Goal: Connect with others: Connect with other users

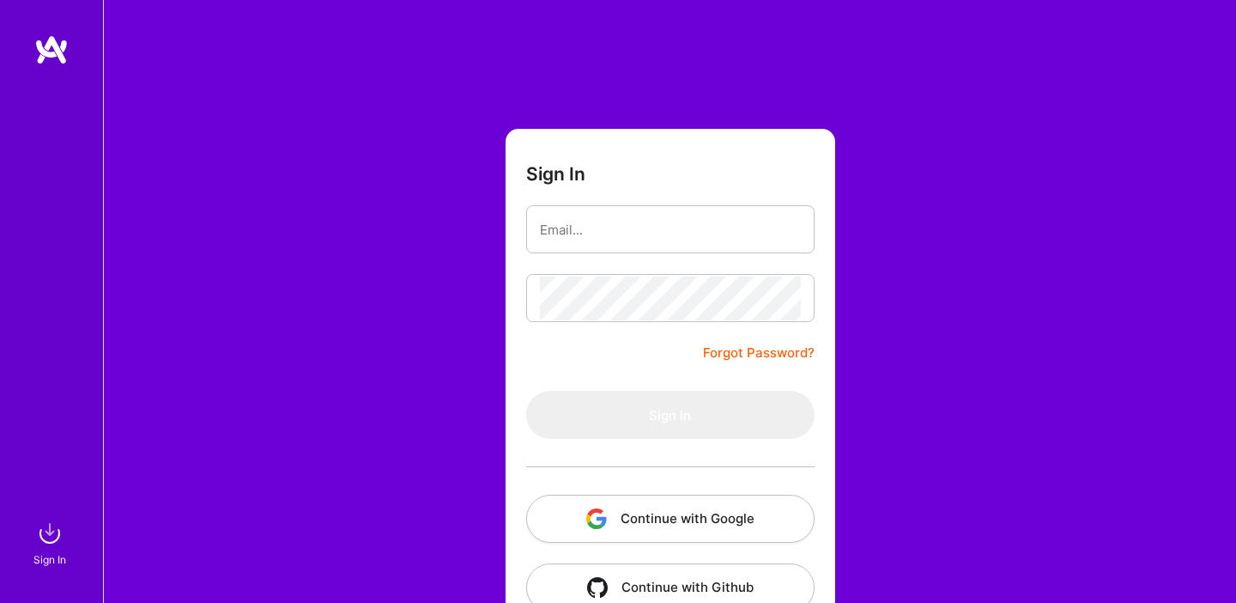
click at [672, 518] on button "Continue with Google" at bounding box center [670, 518] width 288 height 48
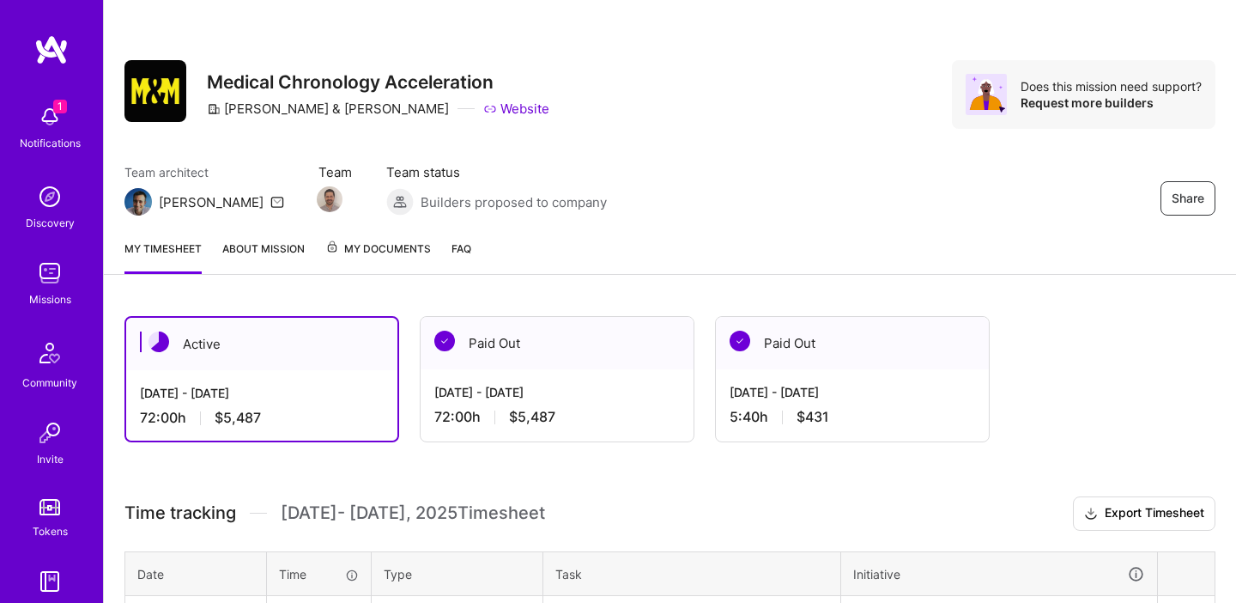
click at [52, 437] on img at bounding box center [50, 432] width 34 height 34
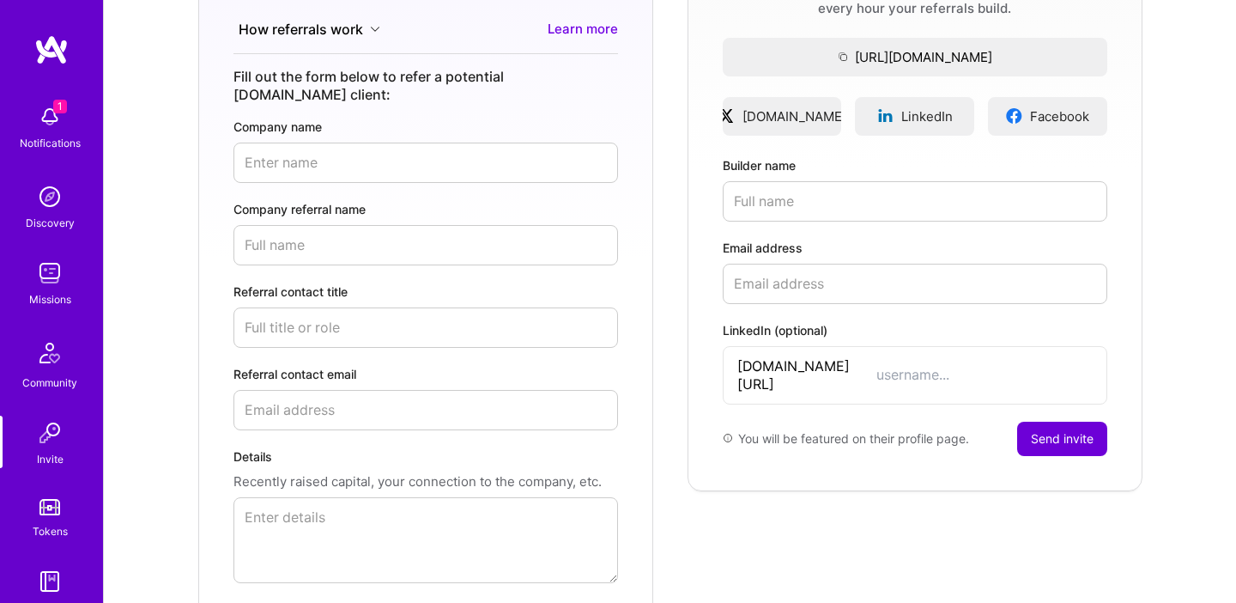
scroll to position [299, 0]
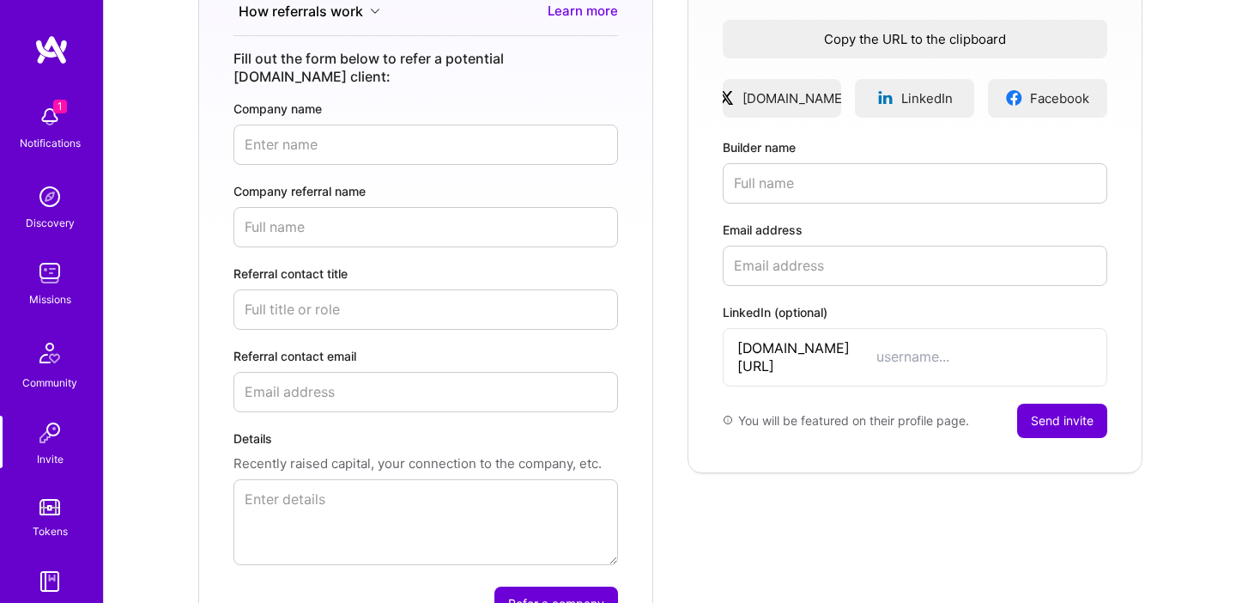
click at [934, 44] on span "Copy the URL to the clipboard" at bounding box center [915, 39] width 385 height 18
click at [915, 38] on span "Copy the URL to the clipboard" at bounding box center [915, 39] width 385 height 18
